Goal: Task Accomplishment & Management: Manage account settings

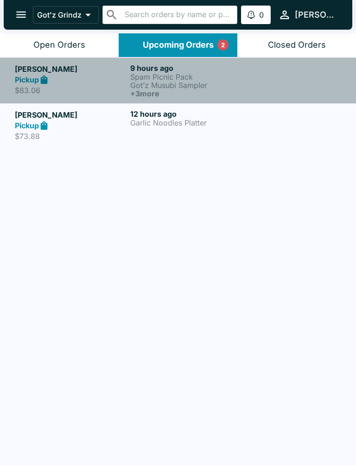
click at [196, 83] on p "Got’z Musubi Sampler" at bounding box center [186, 85] width 112 height 8
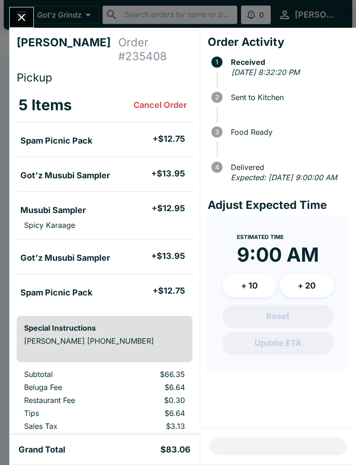
click at [30, 22] on button "Close" at bounding box center [22, 17] width 24 height 20
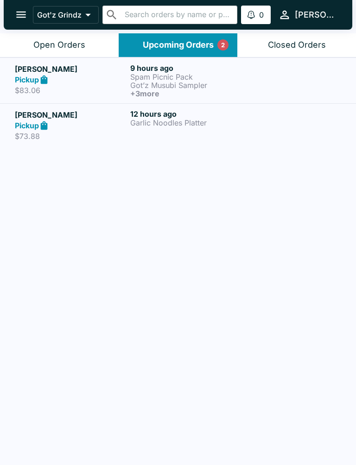
click at [95, 120] on h5 "[PERSON_NAME]" at bounding box center [71, 114] width 112 height 11
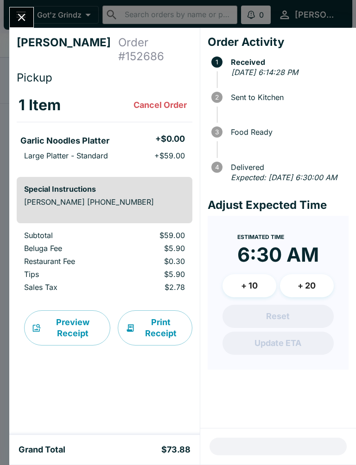
click at [26, 16] on icon "Close" at bounding box center [21, 17] width 13 height 13
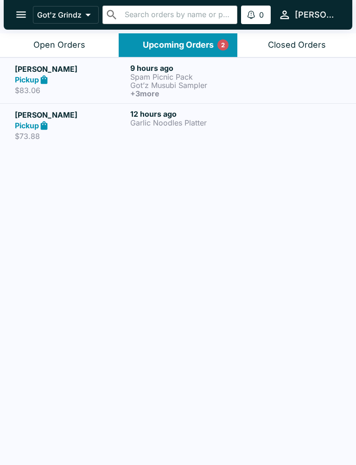
click at [88, 46] on button "Open Orders" at bounding box center [59, 45] width 119 height 24
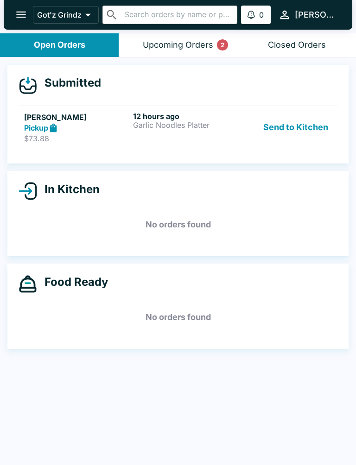
click at [309, 140] on button "Send to Kitchen" at bounding box center [295, 128] width 72 height 32
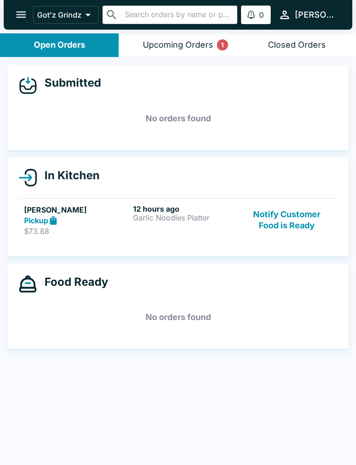
click at [291, 225] on button "Notify Customer Food is Ready" at bounding box center [287, 220] width 90 height 32
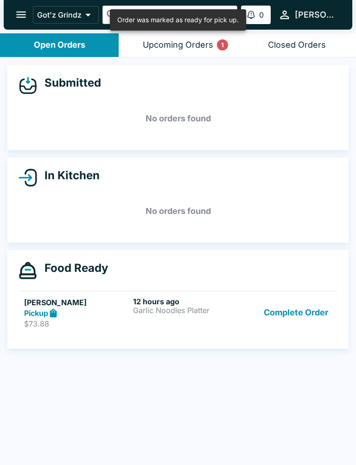
click at [313, 310] on button "Complete Order" at bounding box center [296, 313] width 72 height 32
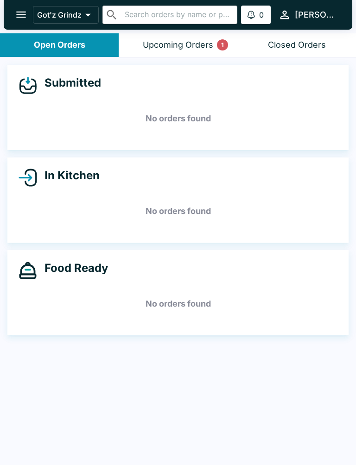
click at [217, 46] on div "1" at bounding box center [222, 44] width 11 height 11
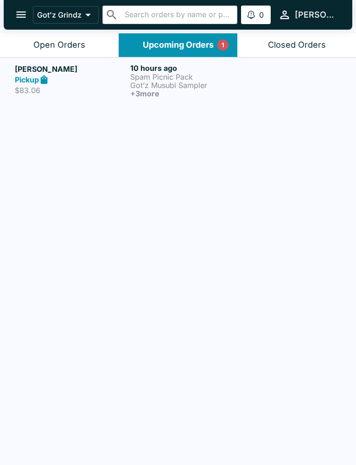
click at [195, 92] on h6 "+ 3 more" at bounding box center [186, 93] width 112 height 8
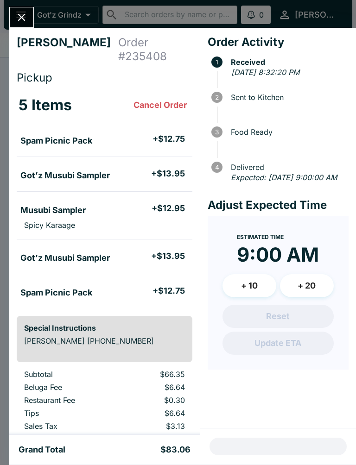
click at [18, 17] on icon "Close" at bounding box center [21, 17] width 13 height 13
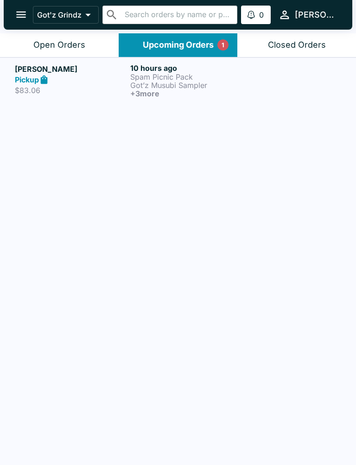
click at [75, 51] on button "Open Orders" at bounding box center [59, 45] width 119 height 24
